Goal: Task Accomplishment & Management: Use online tool/utility

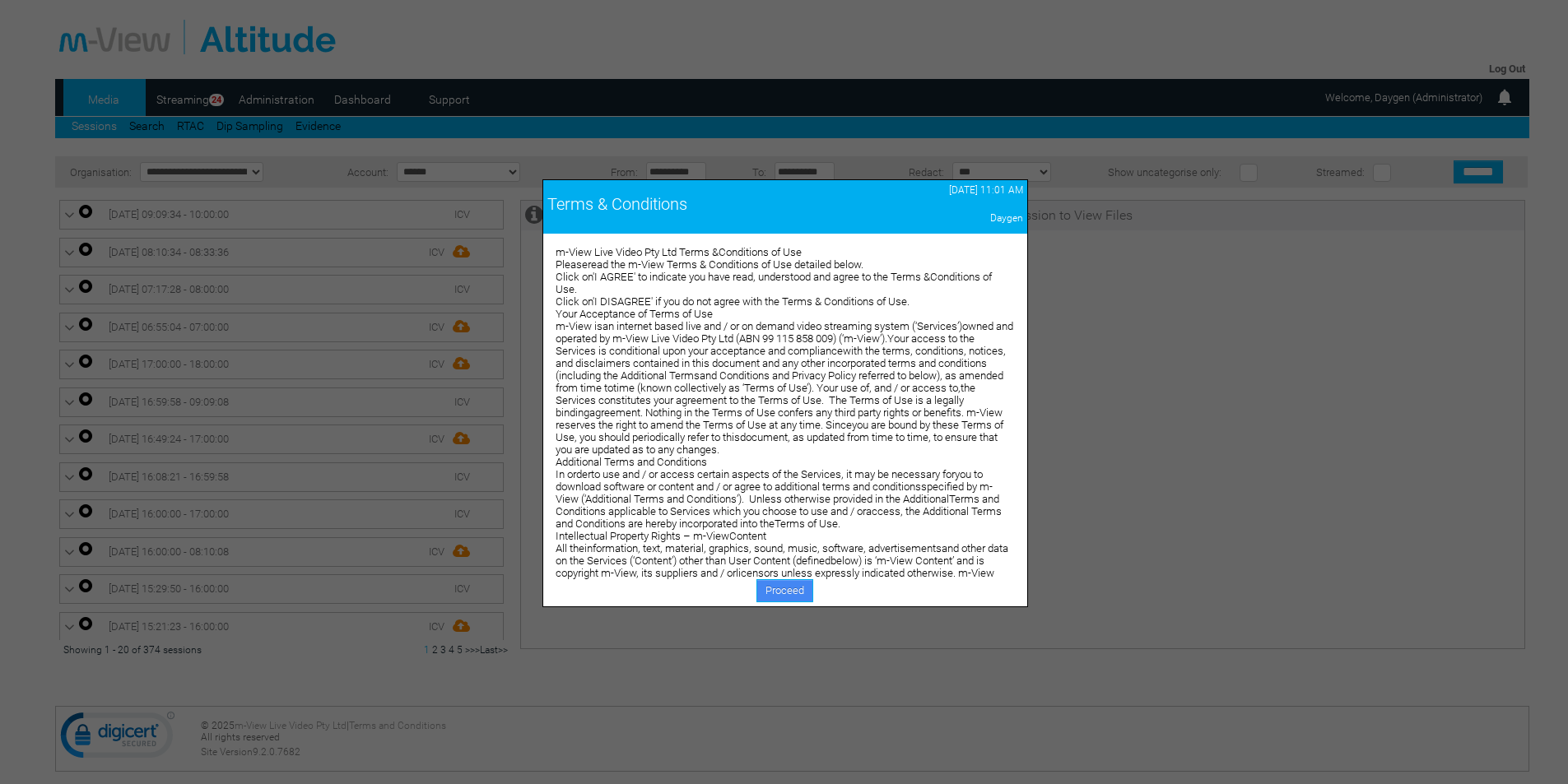
click at [786, 588] on link "Proceed" at bounding box center [784, 590] width 57 height 23
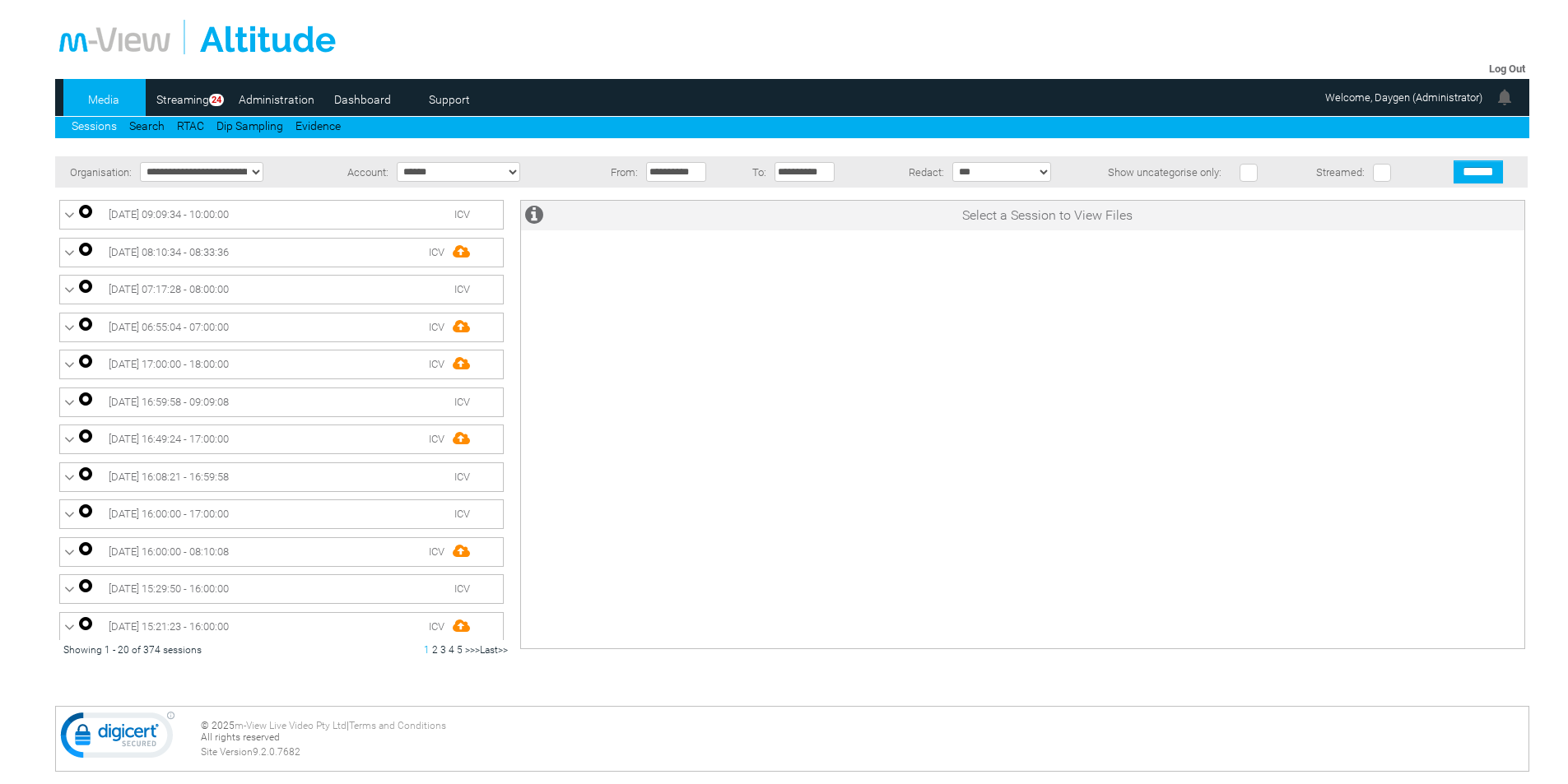
drag, startPoint x: 980, startPoint y: 362, endPoint x: 1192, endPoint y: 204, distance: 264.4
click at [981, 362] on div "Select a Session to View Files" at bounding box center [1023, 424] width 1005 height 449
click at [1500, 69] on link "Log Out" at bounding box center [1506, 68] width 36 height 12
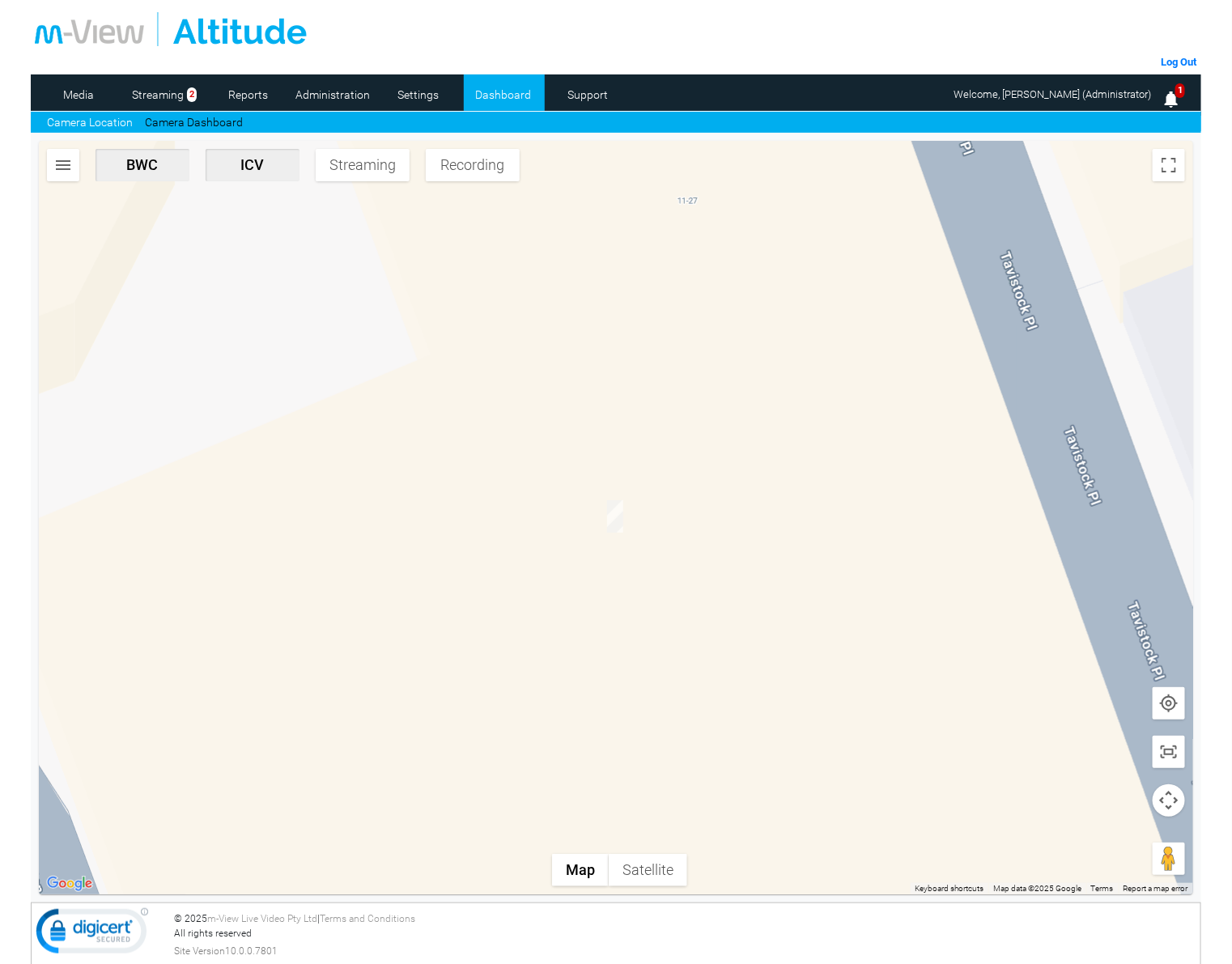
click at [75, 159] on button "button" at bounding box center [64, 165] width 33 height 33
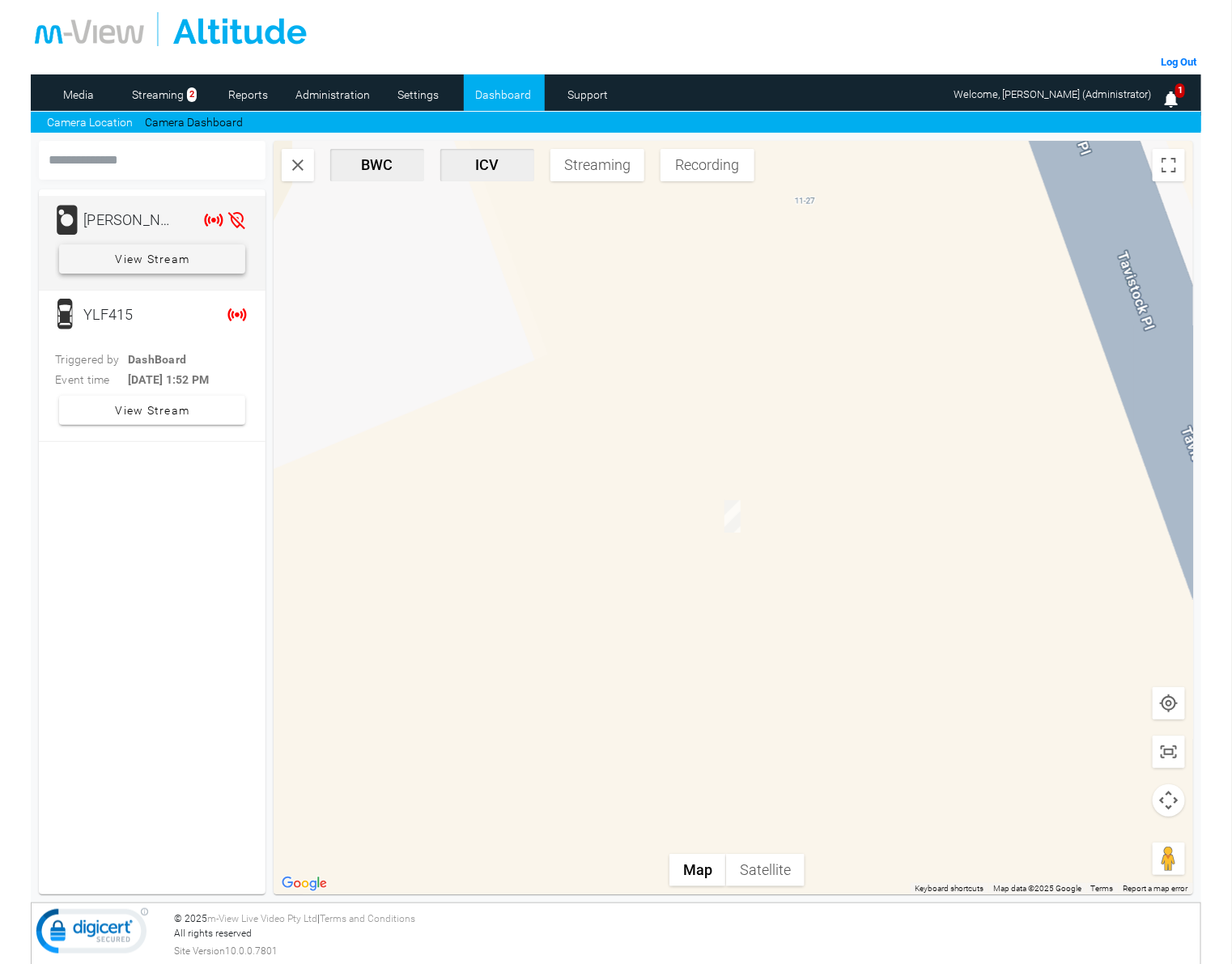
click at [127, 258] on span "View Stream" at bounding box center [153, 259] width 74 height 29
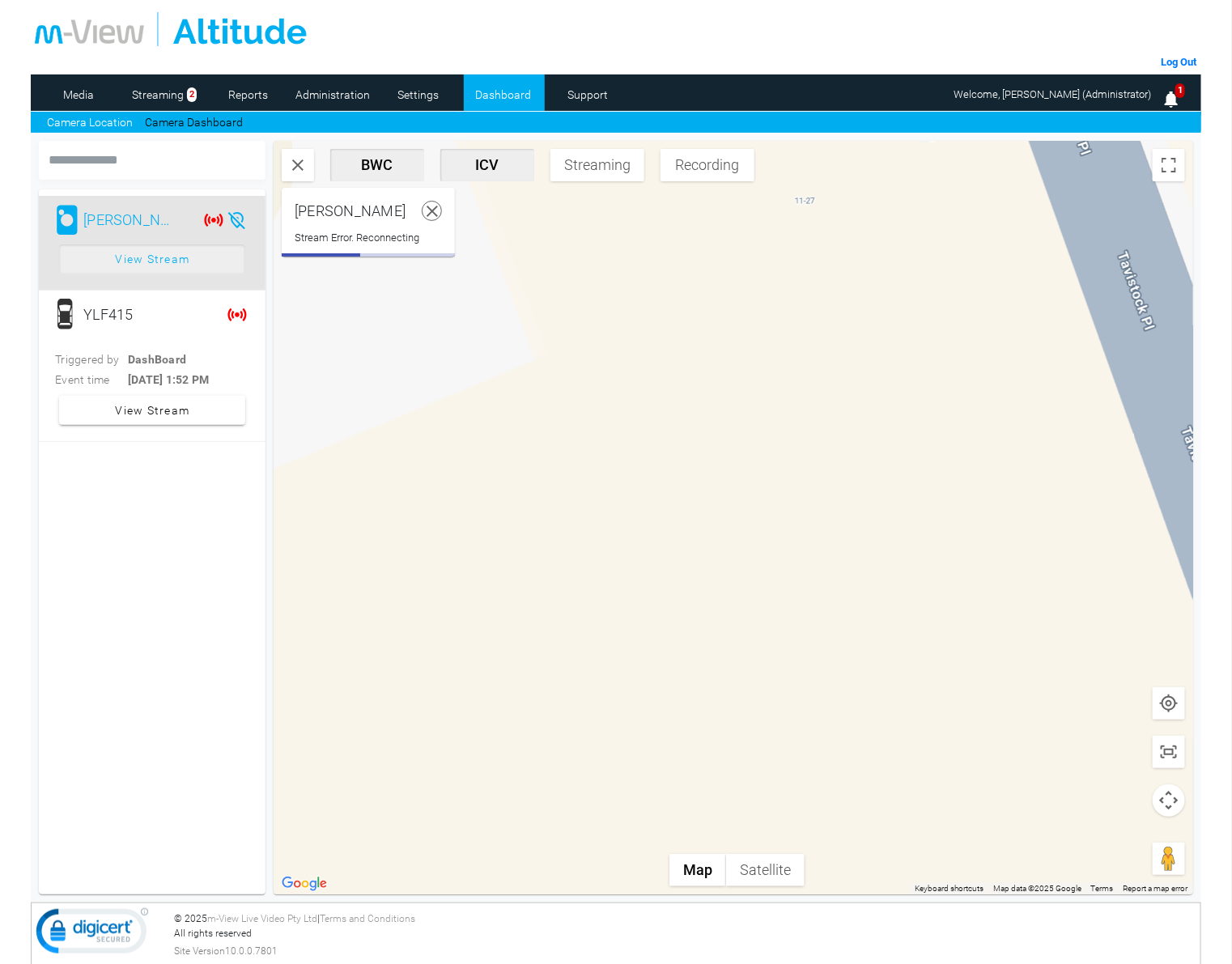
drag, startPoint x: 409, startPoint y: 208, endPoint x: 415, endPoint y: 199, distance: 10.8
click at [422, 209] on icon at bounding box center [432, 211] width 20 height 20
